Goal: Task Accomplishment & Management: Complete application form

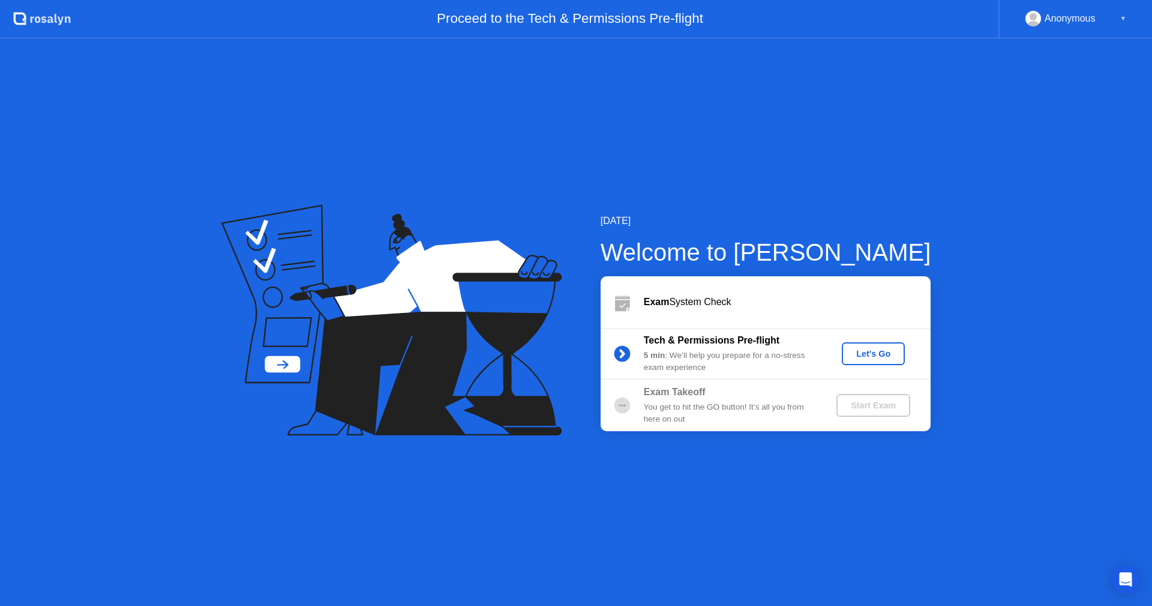
click at [860, 306] on div "Exam System Check" at bounding box center [787, 302] width 287 height 14
click at [885, 355] on div "Let's Go" at bounding box center [873, 354] width 53 height 10
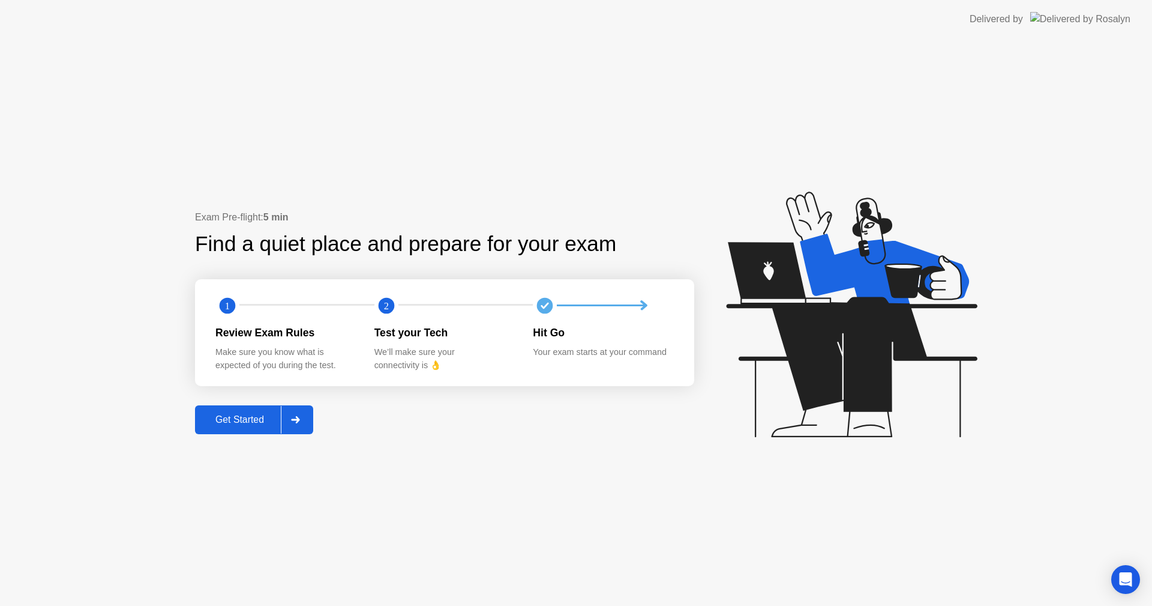
click at [242, 420] on div "Get Started" at bounding box center [240, 419] width 82 height 11
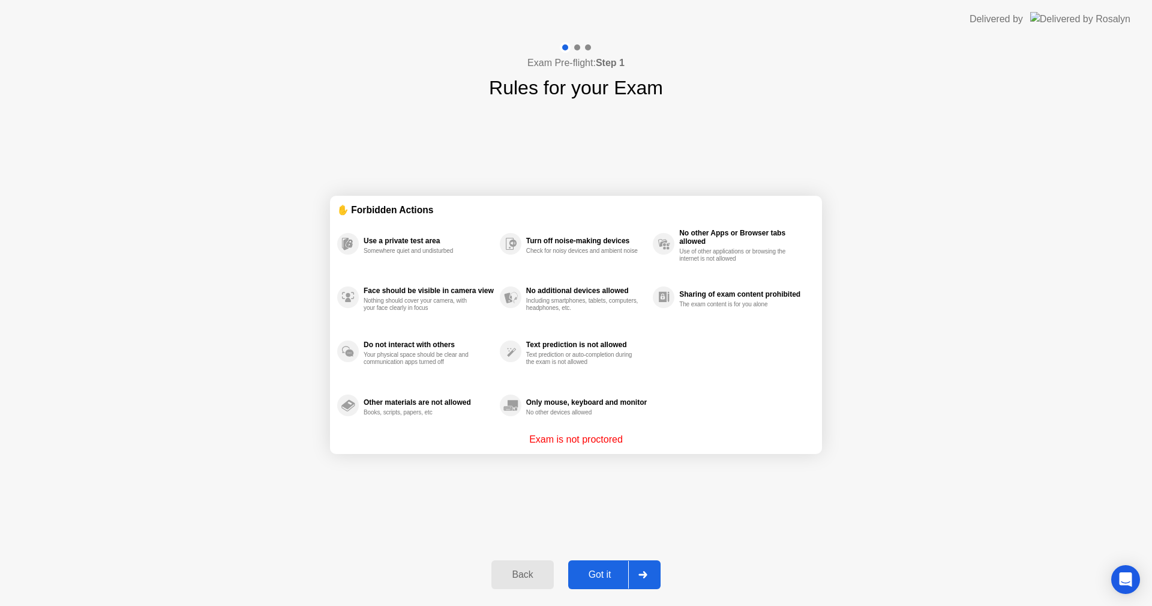
click at [600, 580] on div "Got it" at bounding box center [600, 574] width 56 height 11
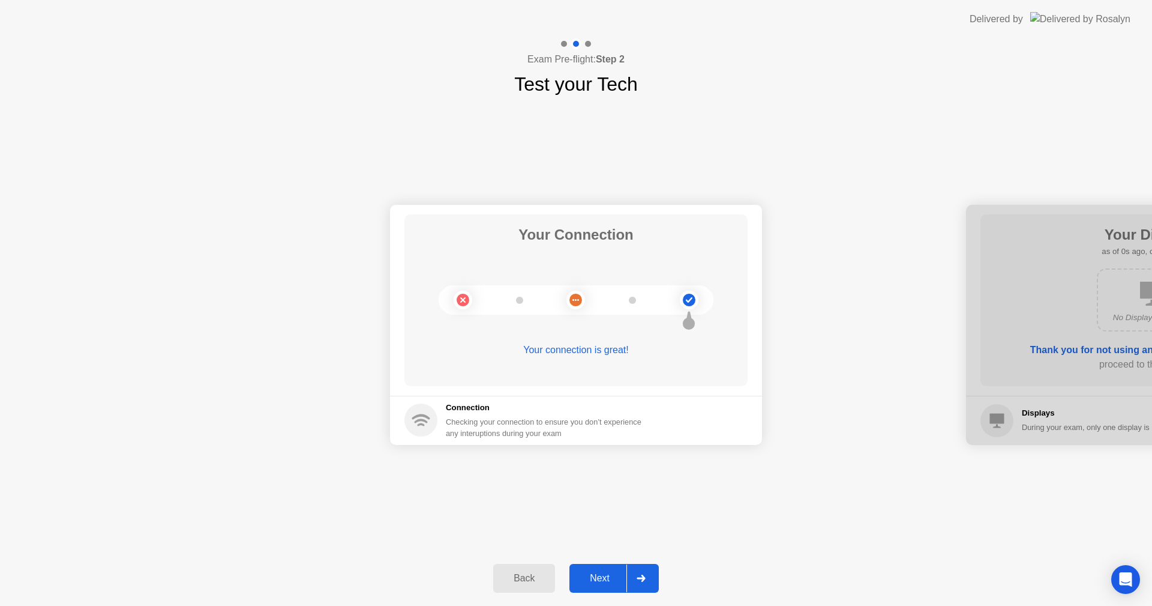
click at [615, 582] on div "Next" at bounding box center [599, 578] width 53 height 11
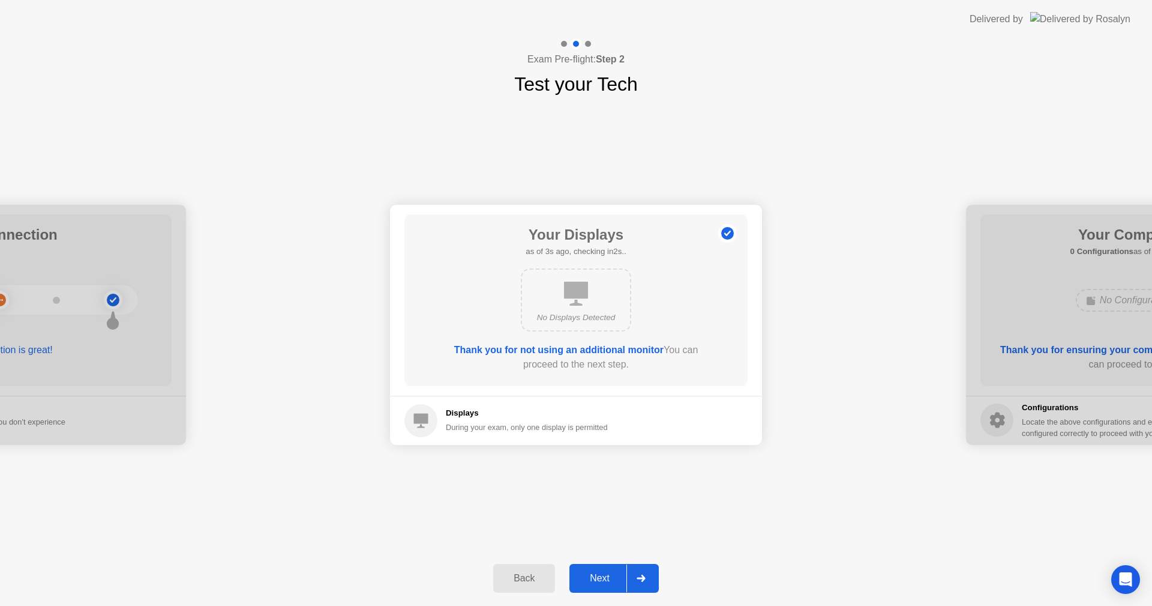
click at [615, 582] on div "Next" at bounding box center [599, 578] width 53 height 11
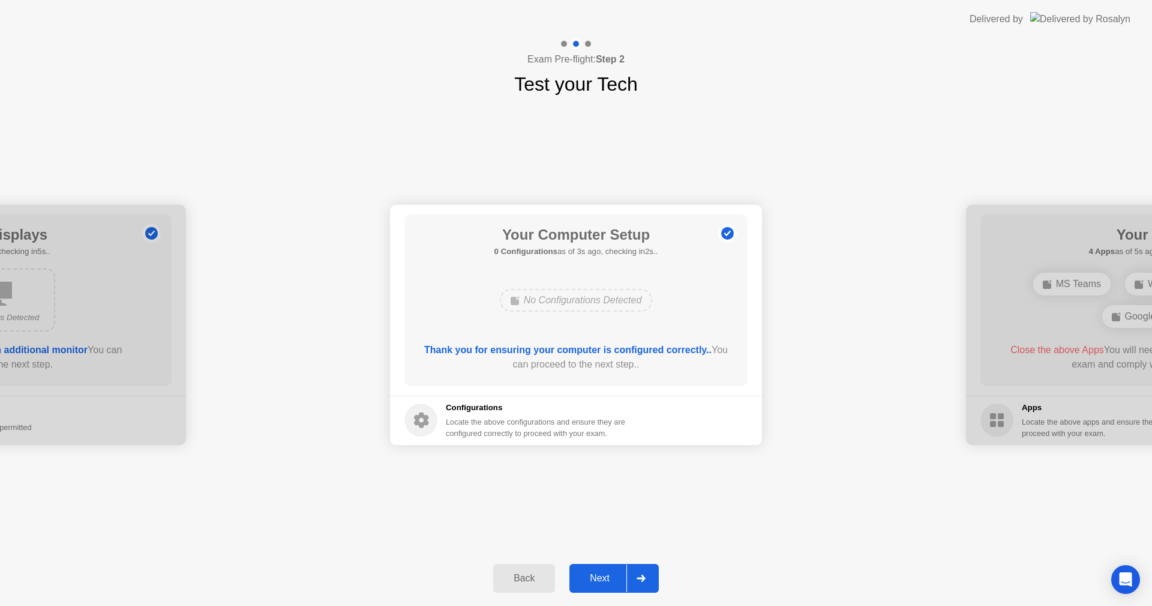
click at [615, 582] on div "Next" at bounding box center [599, 578] width 53 height 11
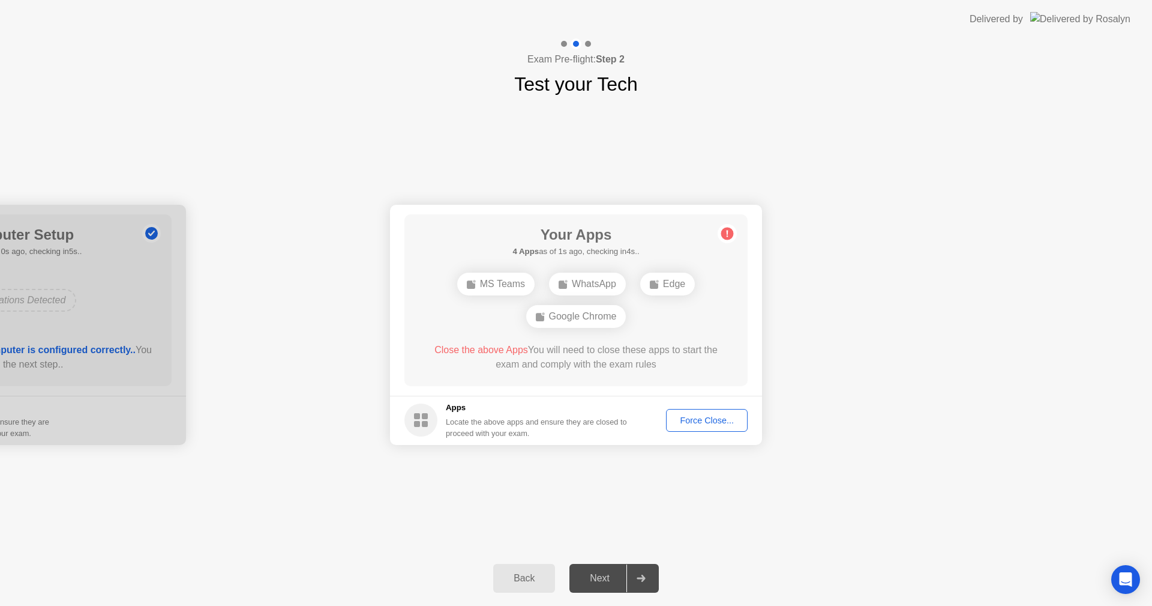
click at [709, 478] on div "Your Connection Your connection is great! Connection Checking your connection t…" at bounding box center [576, 324] width 1152 height 452
click at [851, 475] on div "Your Connection Your connection is great! Connection Checking your connection t…" at bounding box center [576, 324] width 1152 height 452
click at [672, 281] on div "Edge" at bounding box center [667, 283] width 55 height 23
click at [898, 167] on div "Your Connection Your connection is great! Connection Checking your connection t…" at bounding box center [576, 324] width 1152 height 452
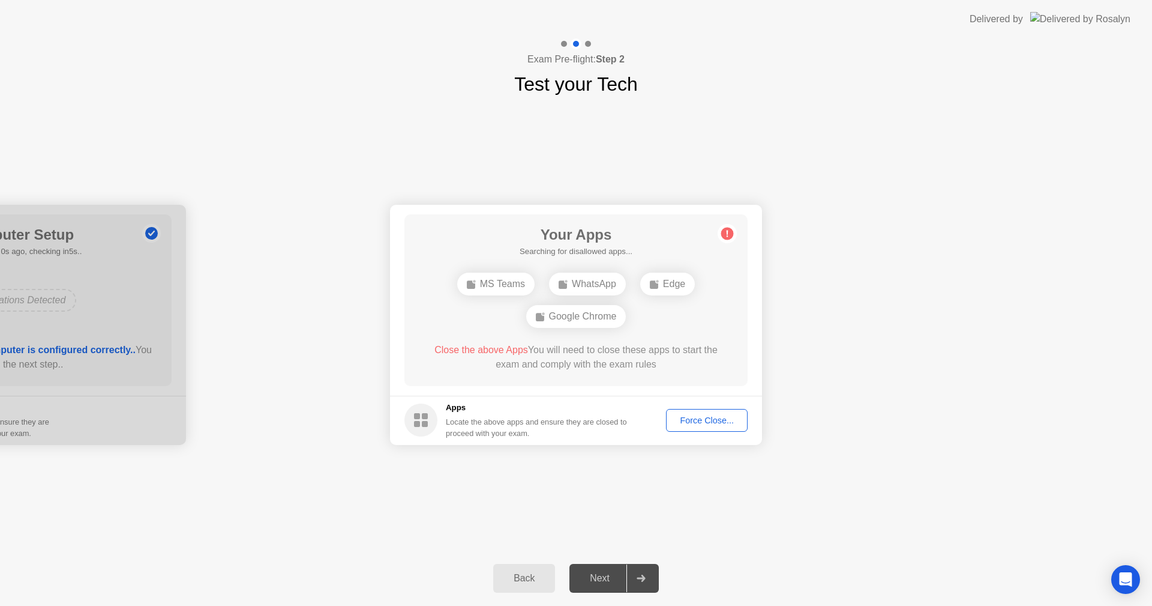
click at [722, 410] on button "Force Close..." at bounding box center [707, 420] width 82 height 23
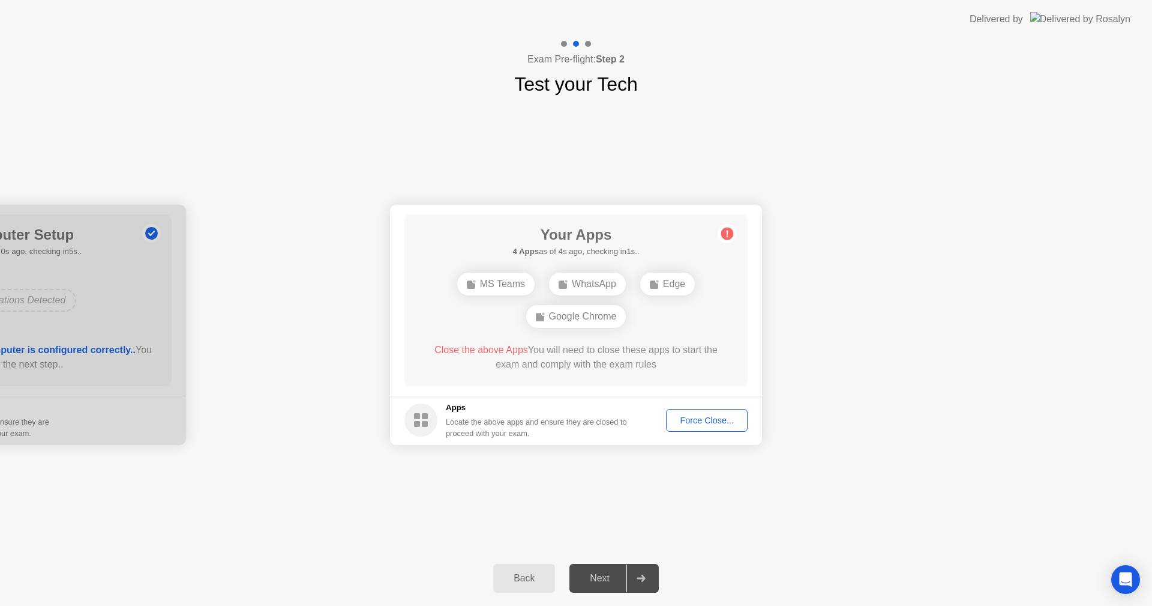
click at [699, 420] on div "Force Close..." at bounding box center [706, 420] width 73 height 10
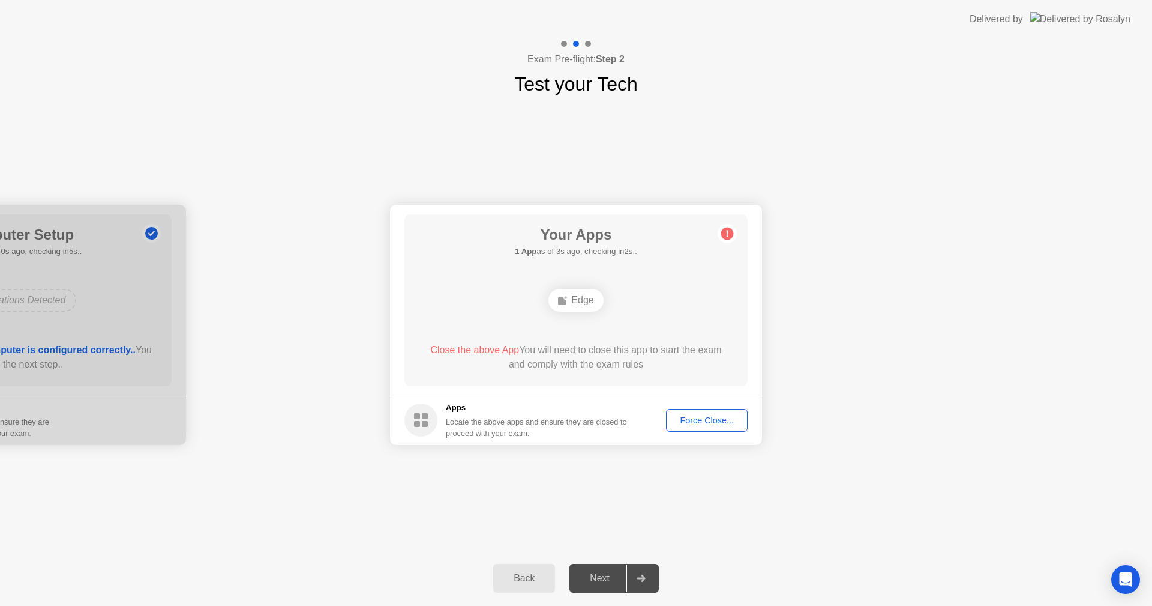
click at [703, 415] on div "Force Close..." at bounding box center [706, 420] width 73 height 10
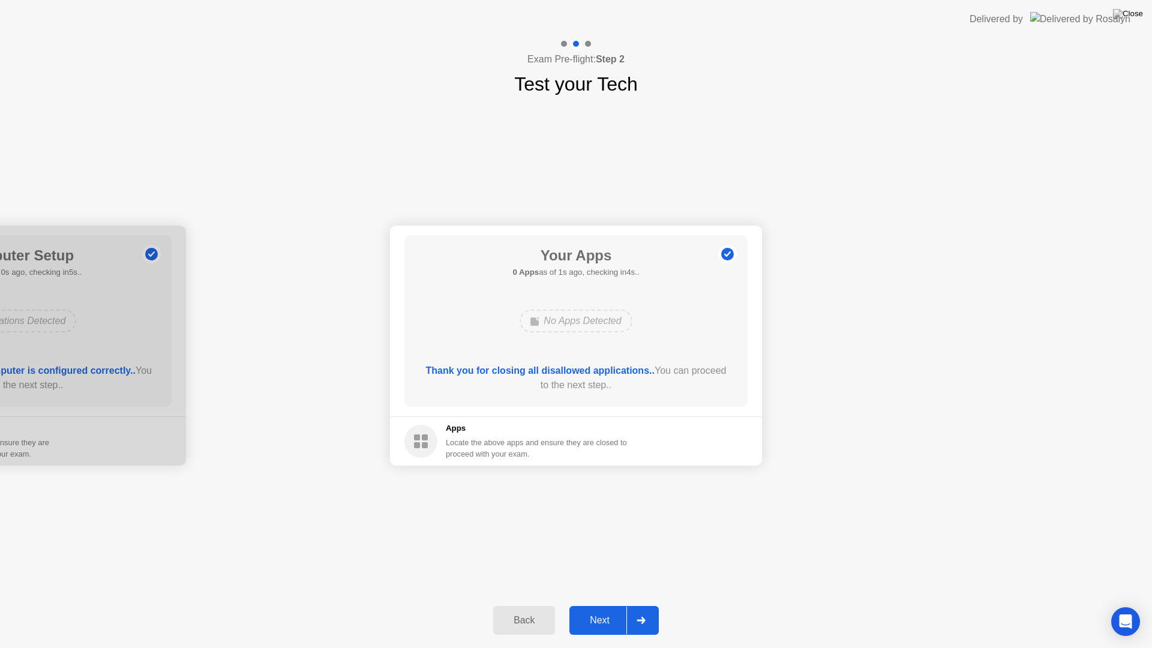
click at [607, 605] on div "Next" at bounding box center [599, 620] width 53 height 11
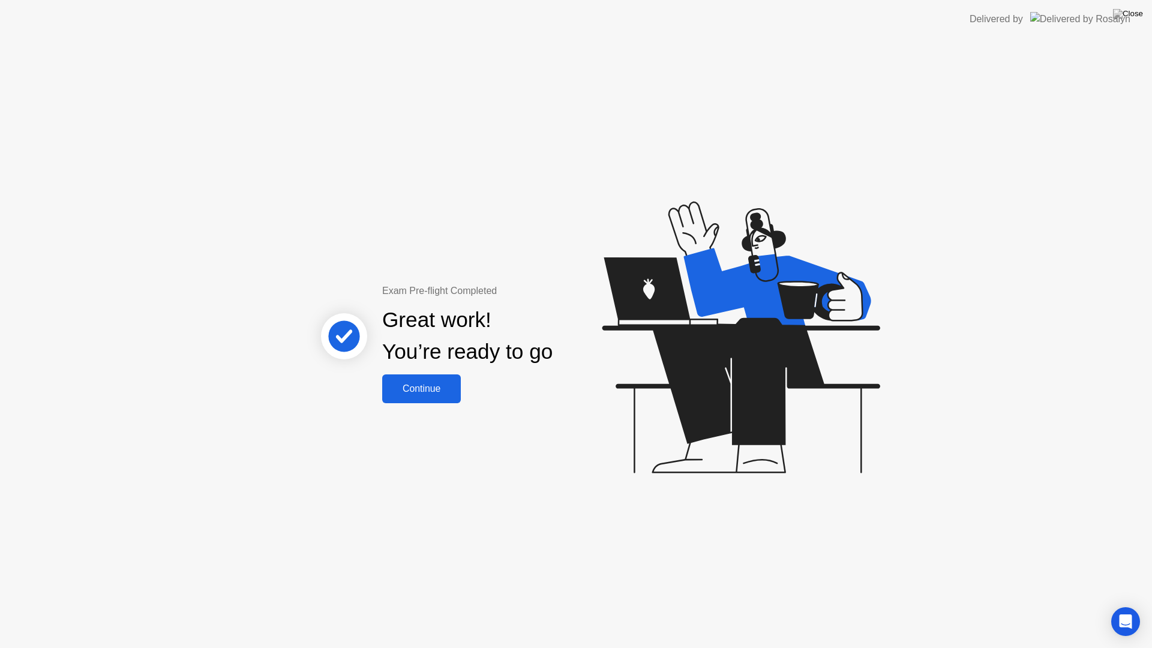
click at [445, 384] on div "Continue" at bounding box center [421, 389] width 71 height 11
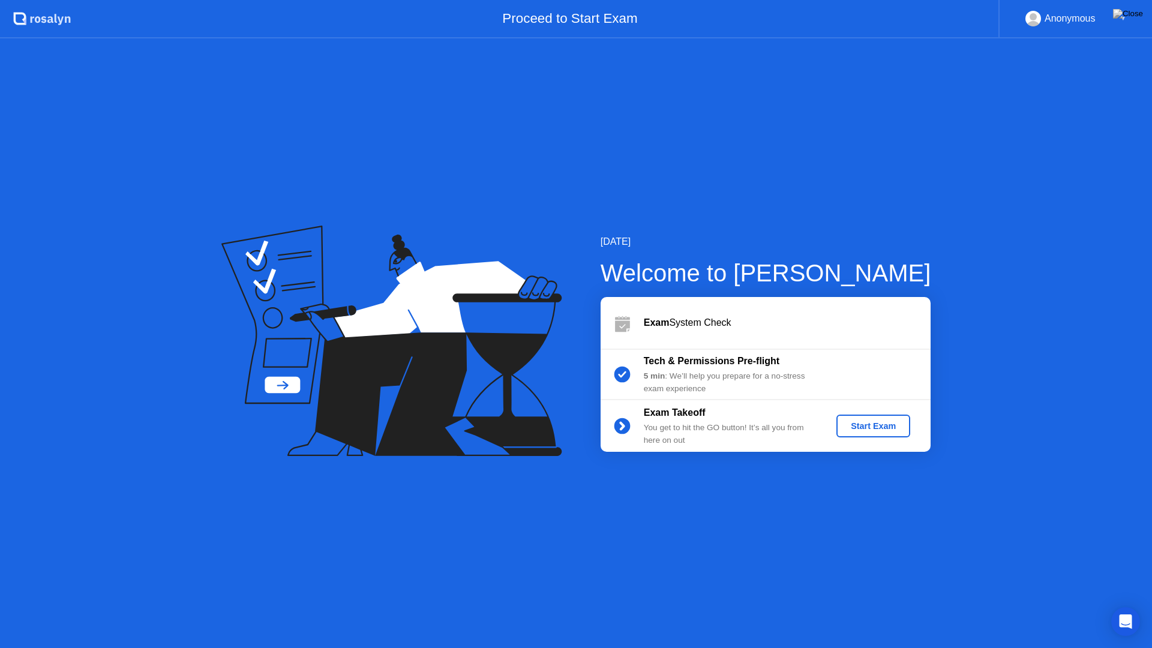
click at [871, 411] on div "Exam Takeoff You get to hit the GO button! It’s all you from here on out Start …" at bounding box center [766, 426] width 330 height 52
click at [885, 424] on div "Start Exam" at bounding box center [873, 426] width 64 height 10
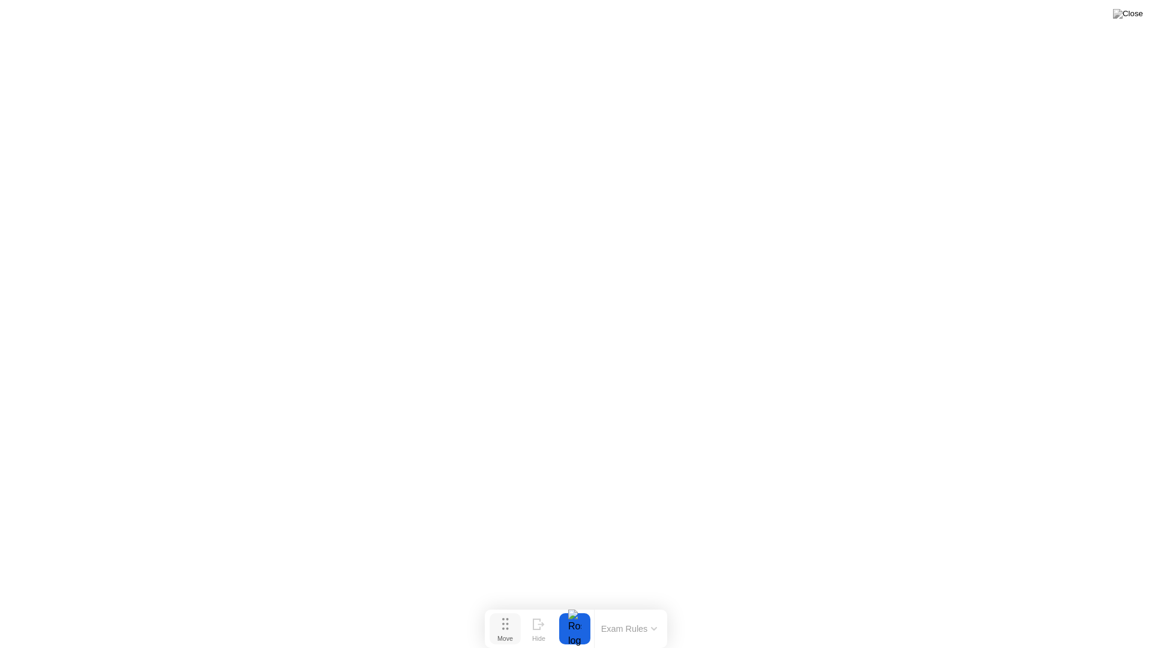
click at [504, 605] on div "Move" at bounding box center [506, 638] width 16 height 7
click at [1029, 605] on div "End Proctoring Session" at bounding box center [1053, 614] width 144 height 11
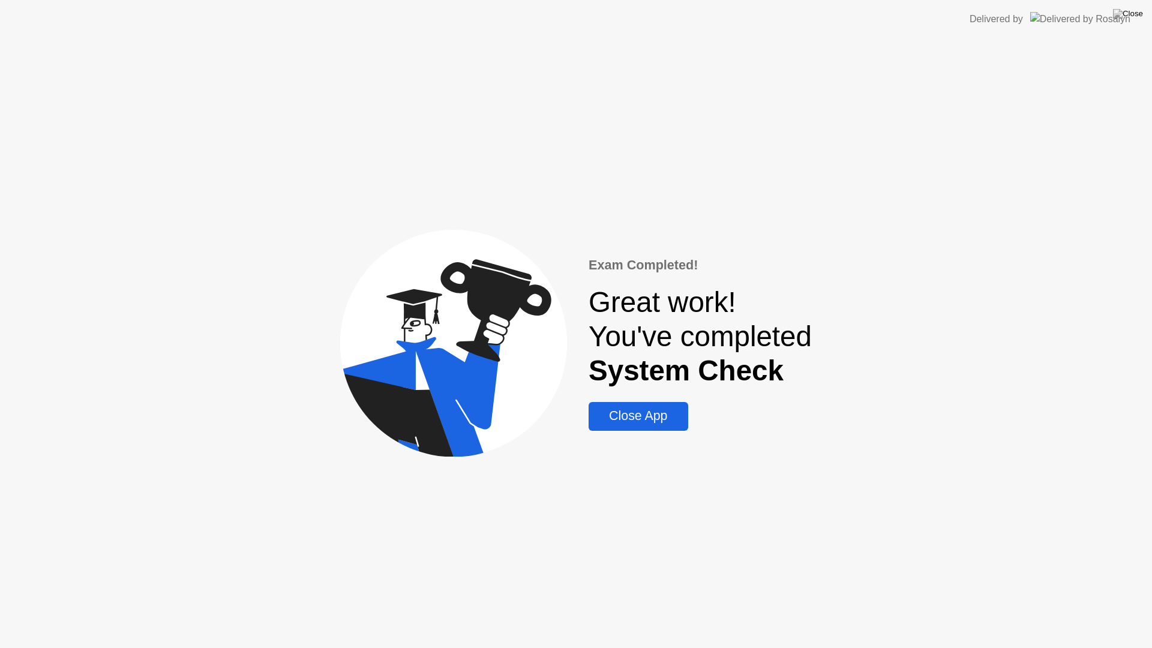
click at [625, 420] on div "Close App" at bounding box center [638, 416] width 92 height 15
